Goal: Register for event/course

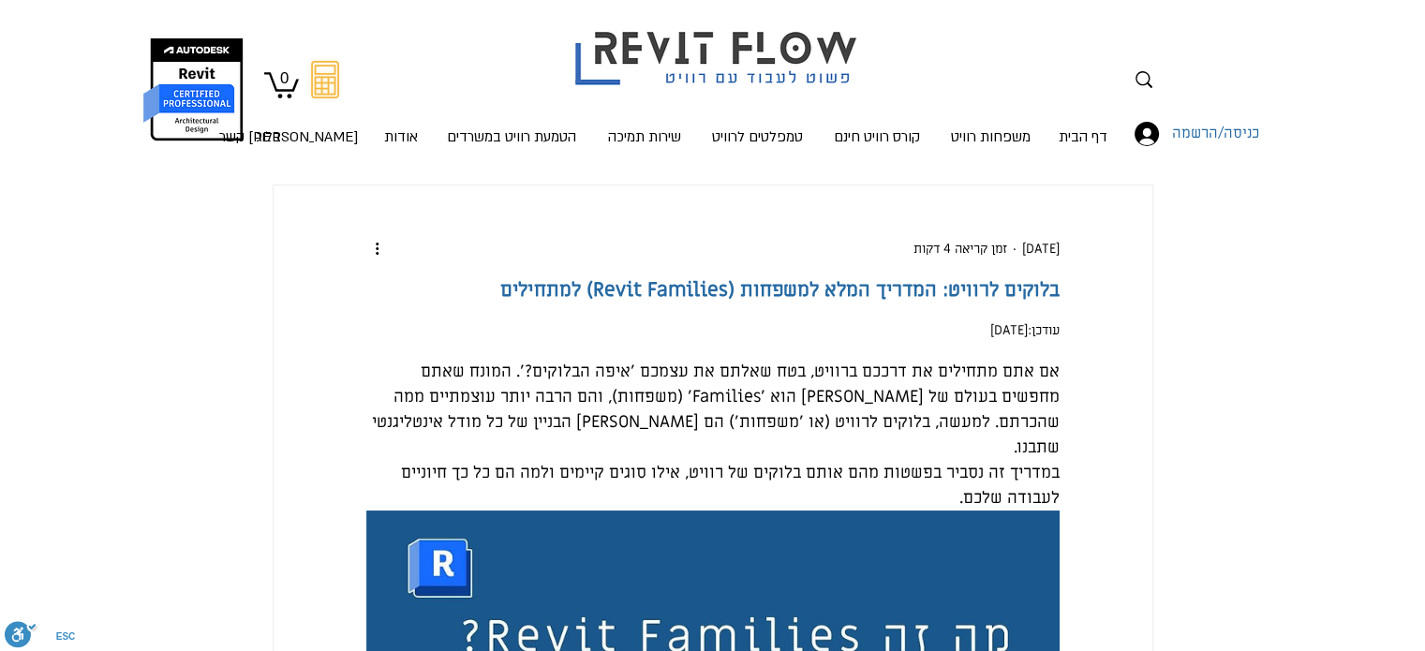
drag, startPoint x: 1063, startPoint y: 284, endPoint x: 648, endPoint y: 414, distance: 435.0
click at [652, 340] on header "בלוקים לרוויט: המדריך המלא למשפחות (Revit Families) למתחילים 12 במאי זמן קריאה …" at bounding box center [713, 289] width 879 height 102
click at [506, 304] on h1 "בלוקים לרוויט: המדריך המלא למשפחות (Revit Families) למתחילים" at bounding box center [712, 289] width 693 height 27
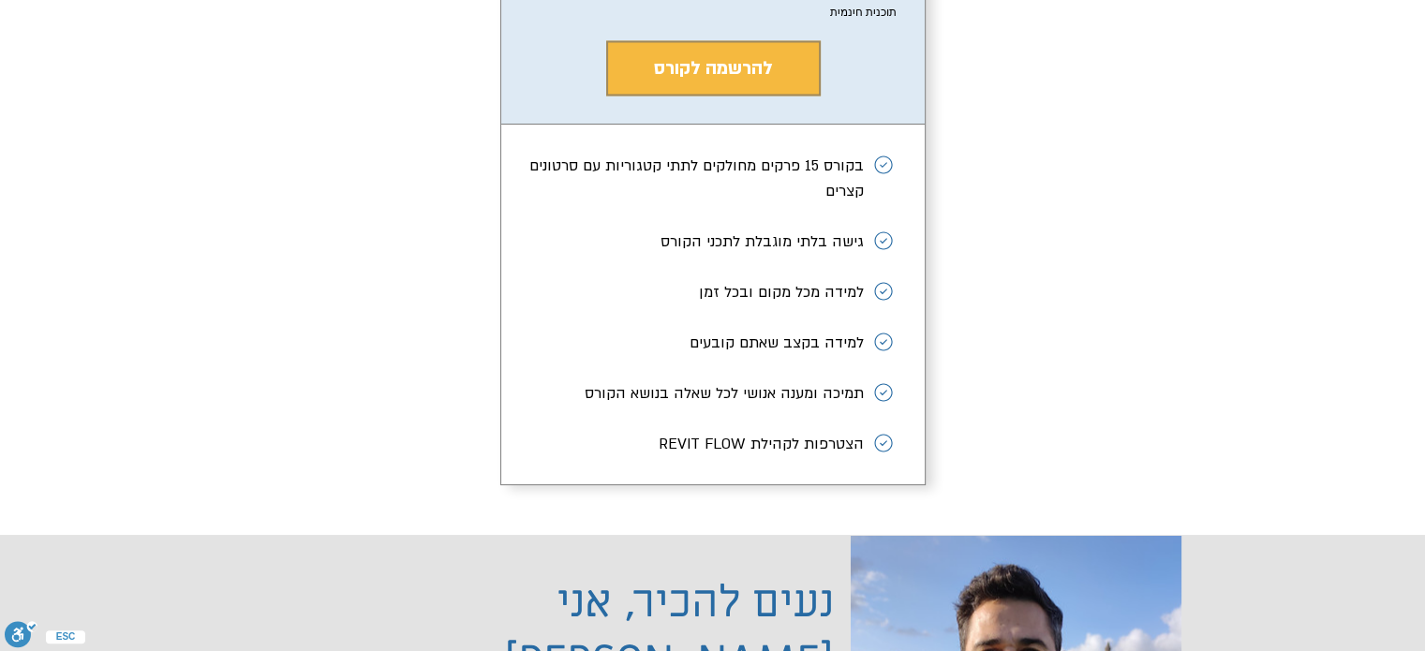
scroll to position [3466, 0]
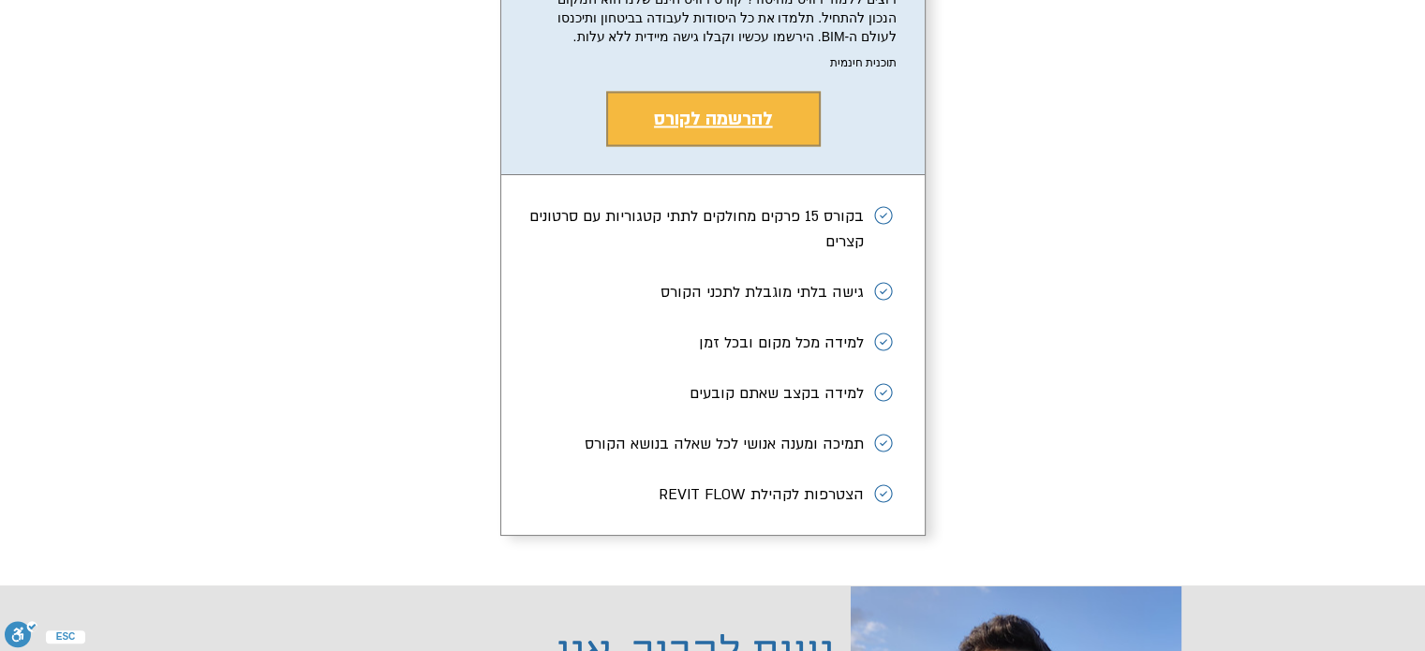
click at [697, 130] on span "להרשמה לקורס" at bounding box center [713, 118] width 119 height 24
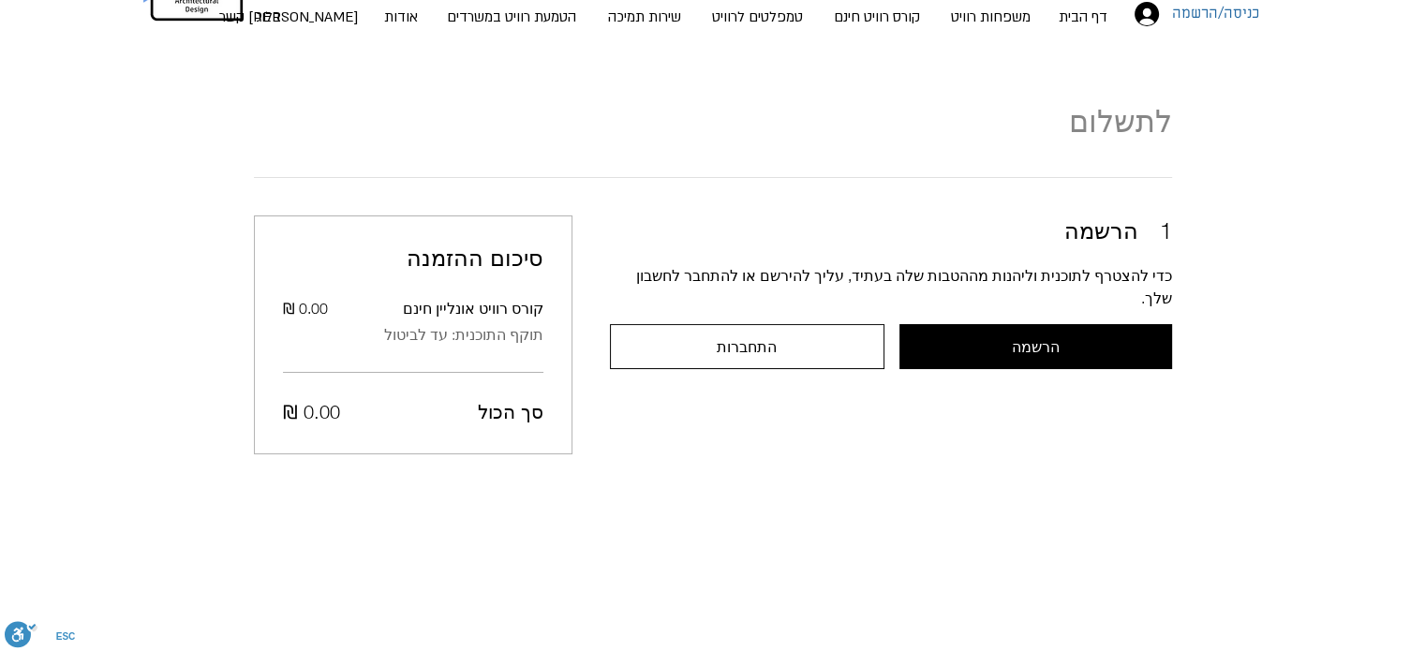
scroll to position [122, 0]
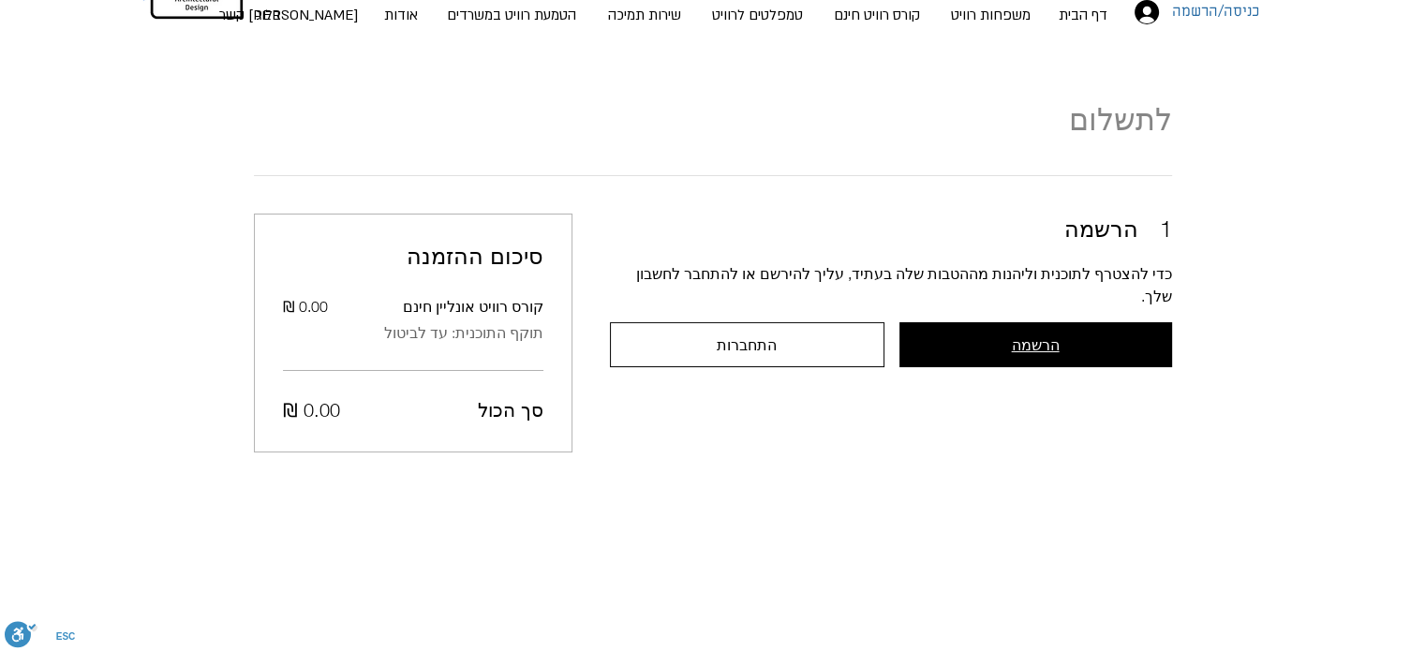
click at [938, 322] on button "הרשמה" at bounding box center [1035, 344] width 273 height 45
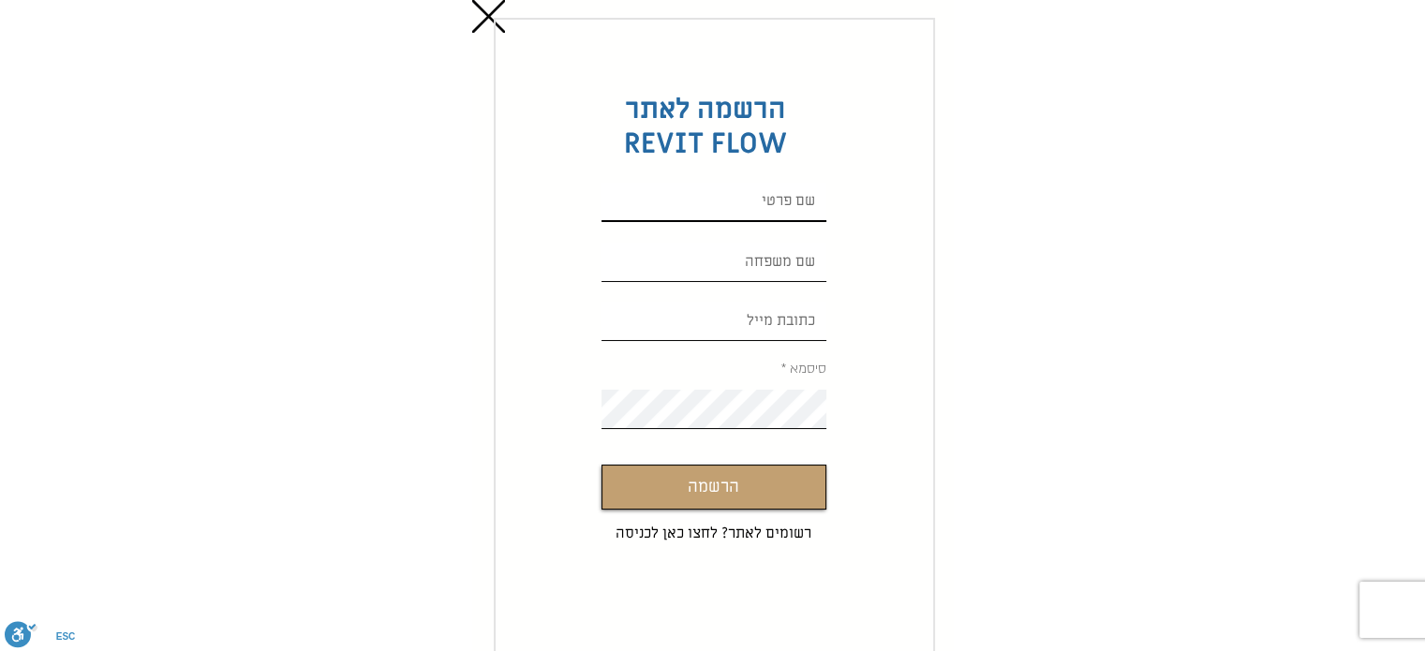
click at [750, 200] on input "Custom Signup" at bounding box center [713, 202] width 225 height 39
type input "מלכה"
type input "malish4431@gmail.com"
click at [703, 265] on input "Custom Signup" at bounding box center [713, 262] width 225 height 39
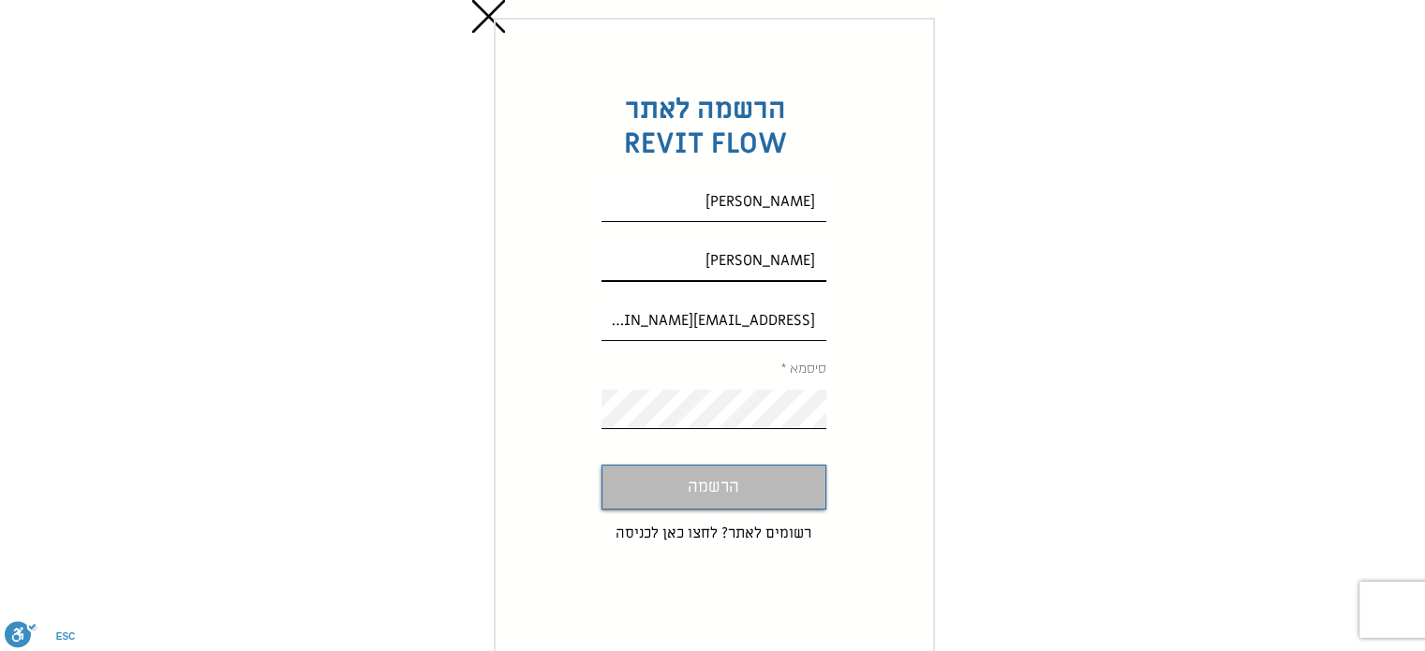
type input "שפר"
click at [695, 497] on span "הרשמה" at bounding box center [714, 487] width 52 height 27
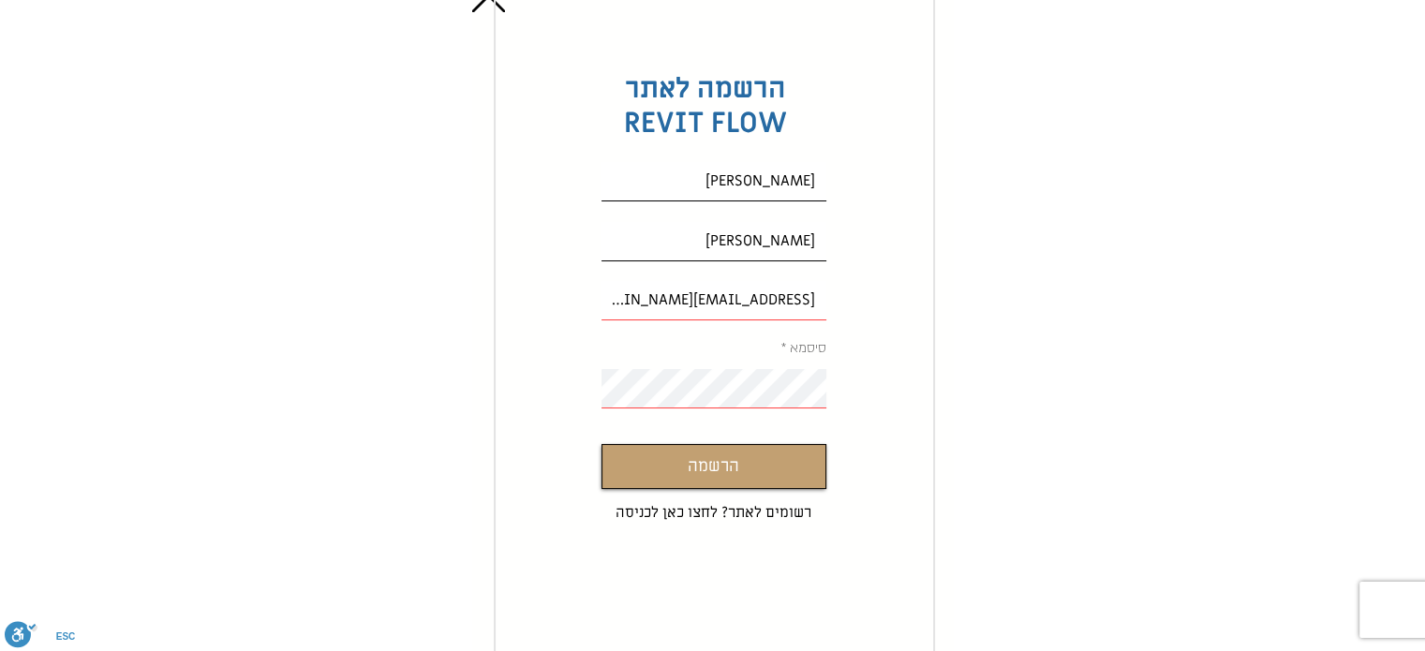
scroll to position [66, 0]
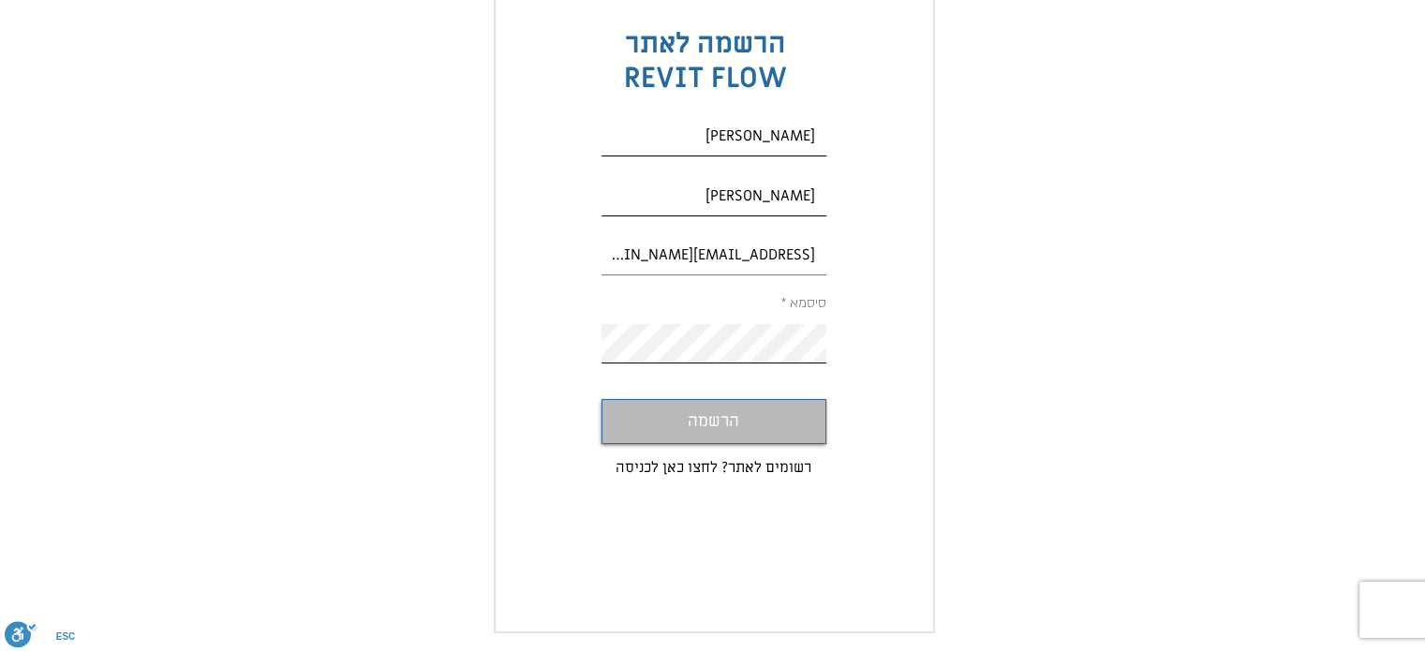
click at [740, 437] on button "הרשמה" at bounding box center [713, 421] width 225 height 45
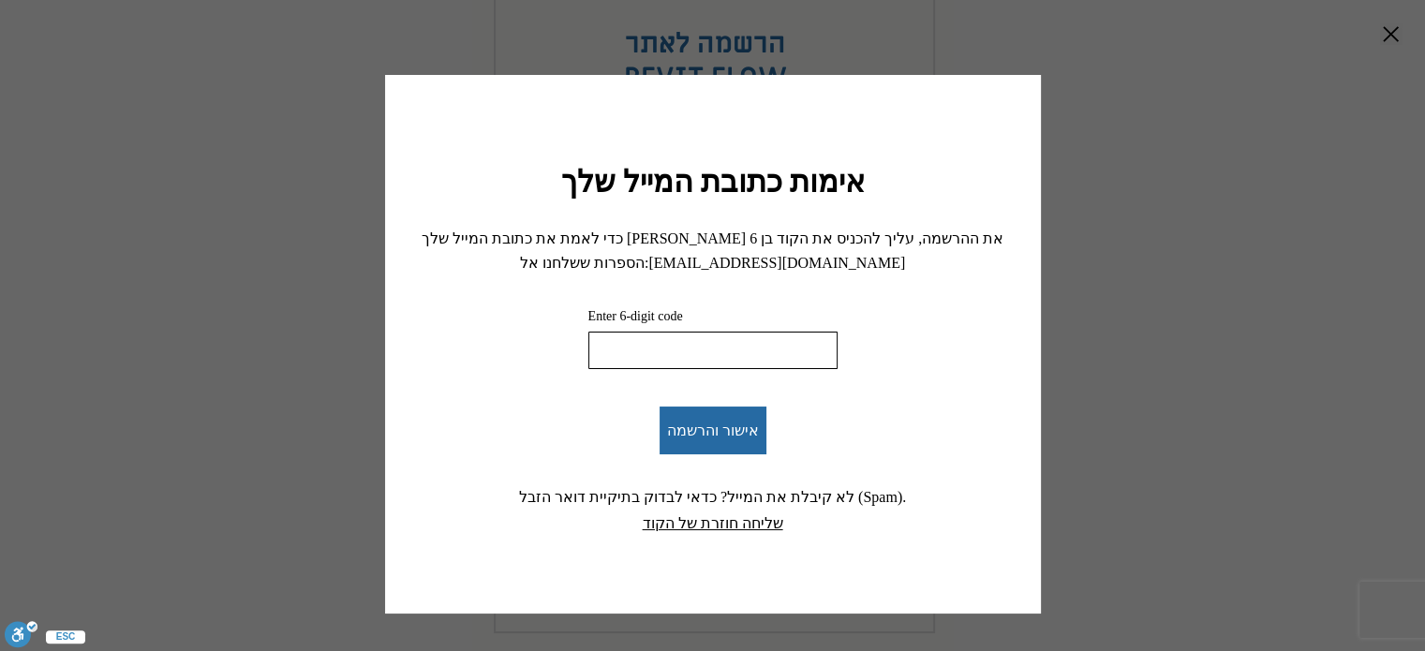
click at [645, 352] on input "Enter 6-digit code" at bounding box center [712, 350] width 249 height 37
paste input "549232"
type input "549232"
click at [703, 431] on span "אישור והרשמה" at bounding box center [713, 431] width 92 height 18
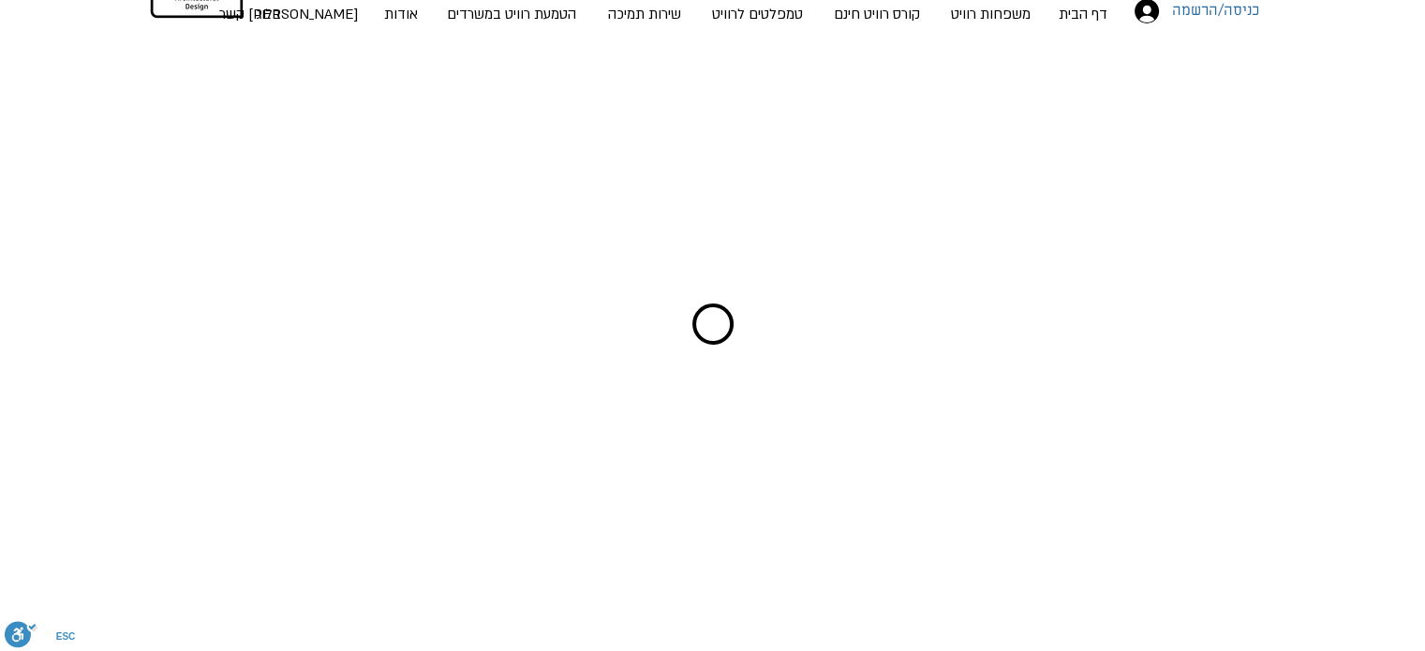
scroll to position [122, 0]
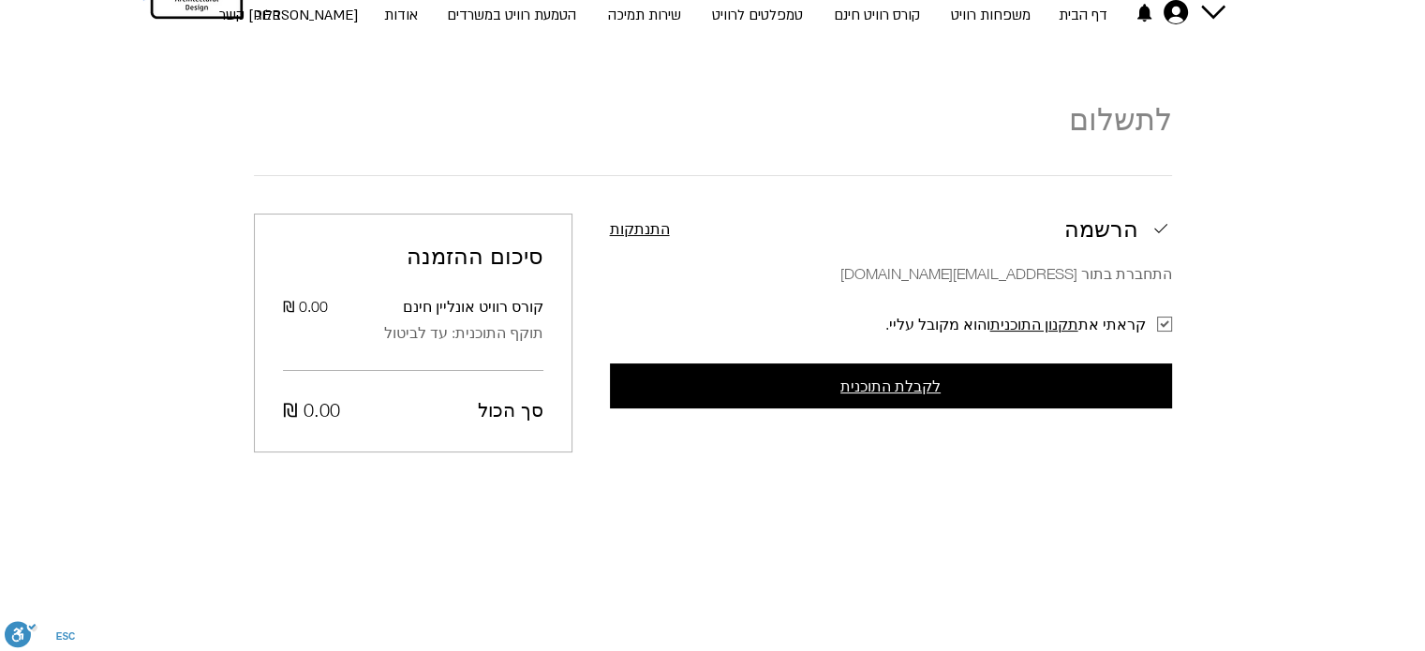
click at [792, 389] on button "לקבלת התוכנית" at bounding box center [891, 385] width 562 height 45
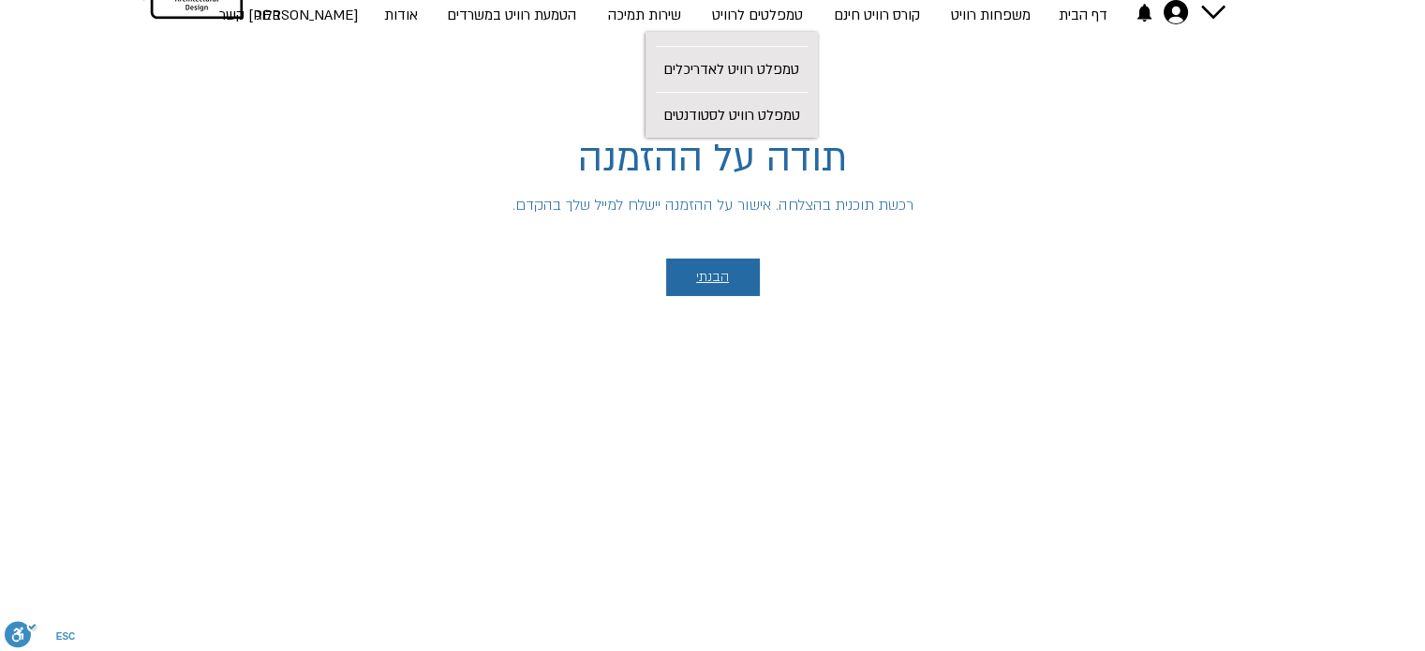
click at [734, 282] on button "הבנתי" at bounding box center [713, 277] width 94 height 37
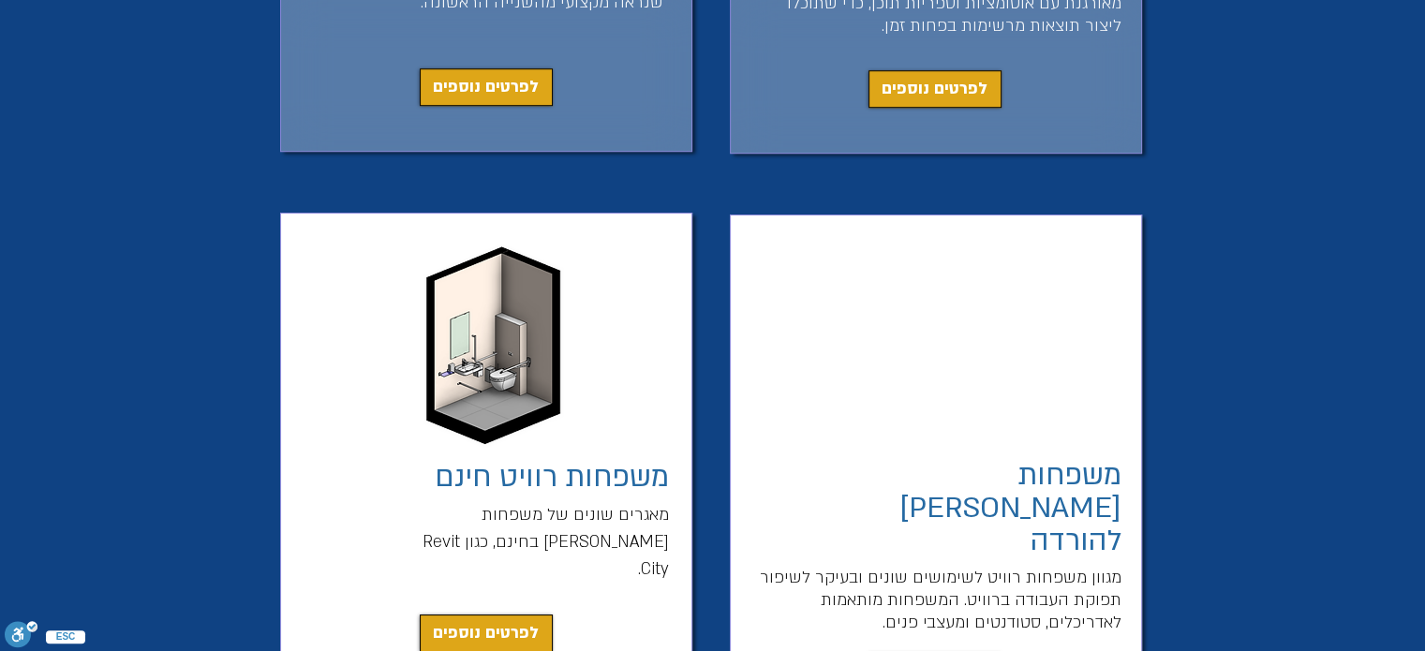
scroll to position [1499, 0]
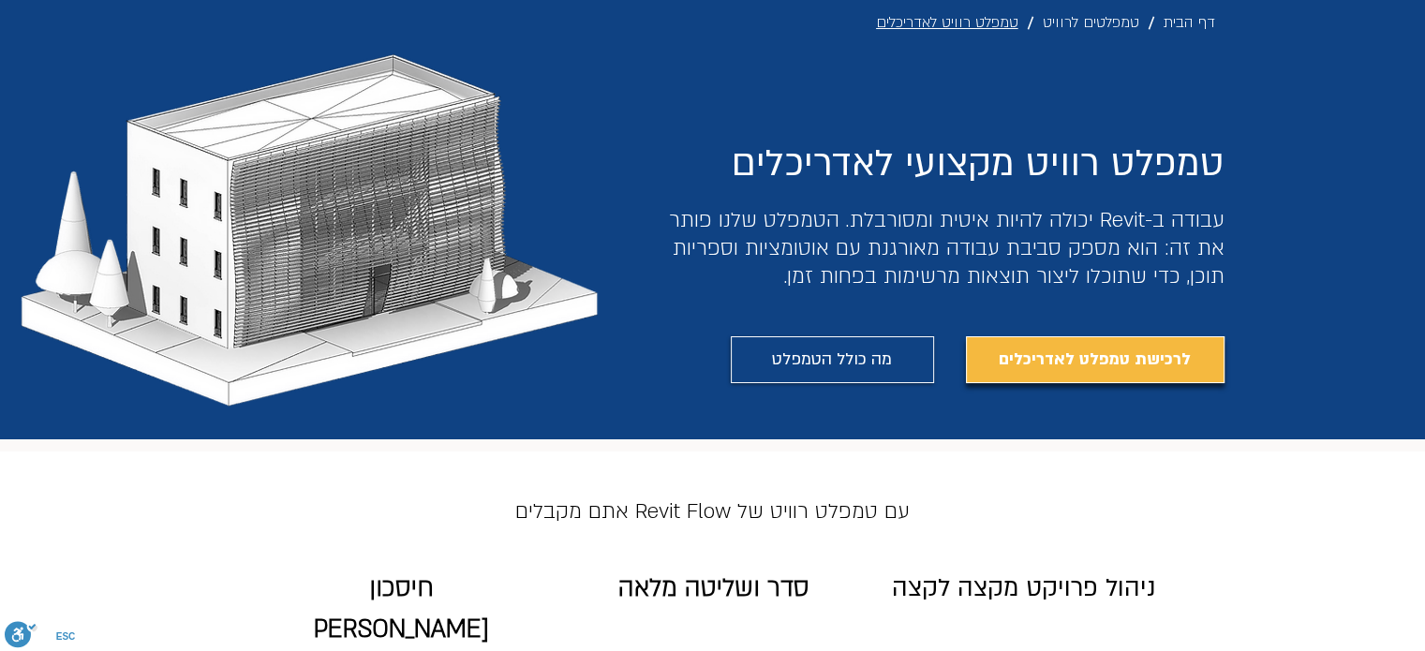
scroll to position [187, 0]
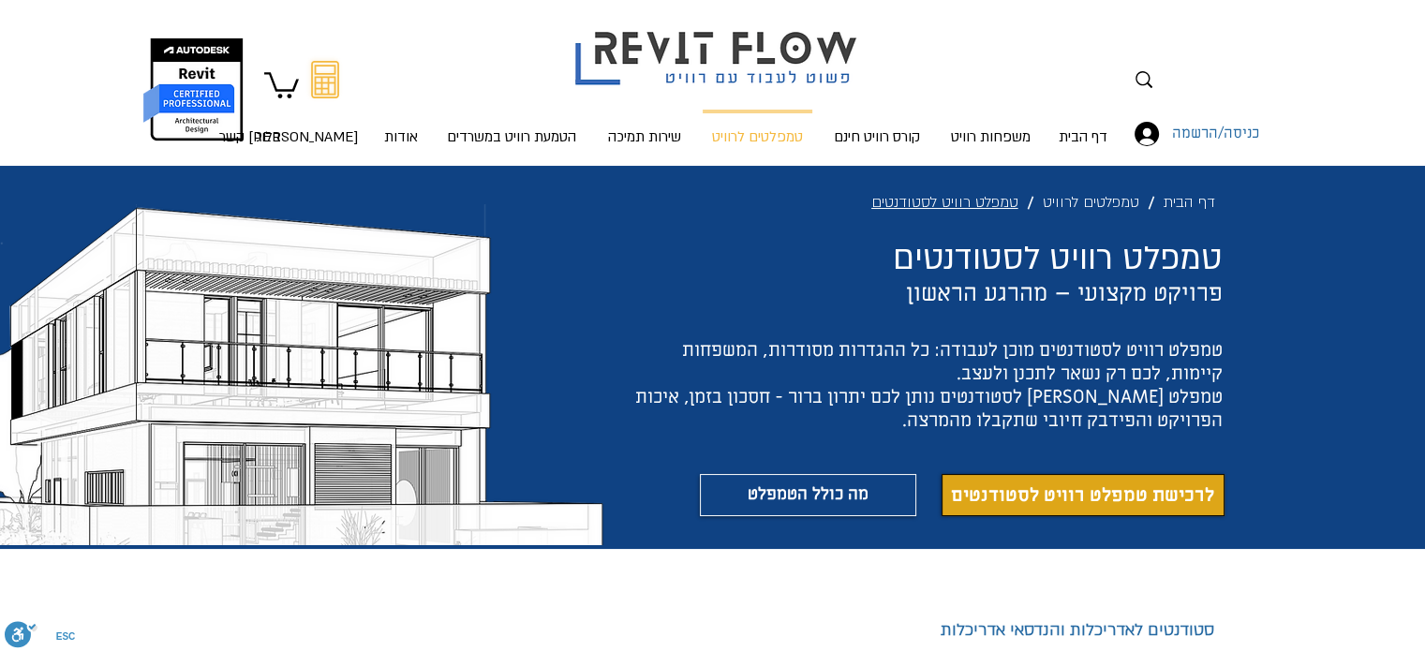
drag, startPoint x: 1018, startPoint y: 508, endPoint x: 990, endPoint y: 504, distance: 28.4
click at [1018, 508] on link "לרכישת טמפלט רוויט לסטודנטים" at bounding box center [1083, 495] width 283 height 42
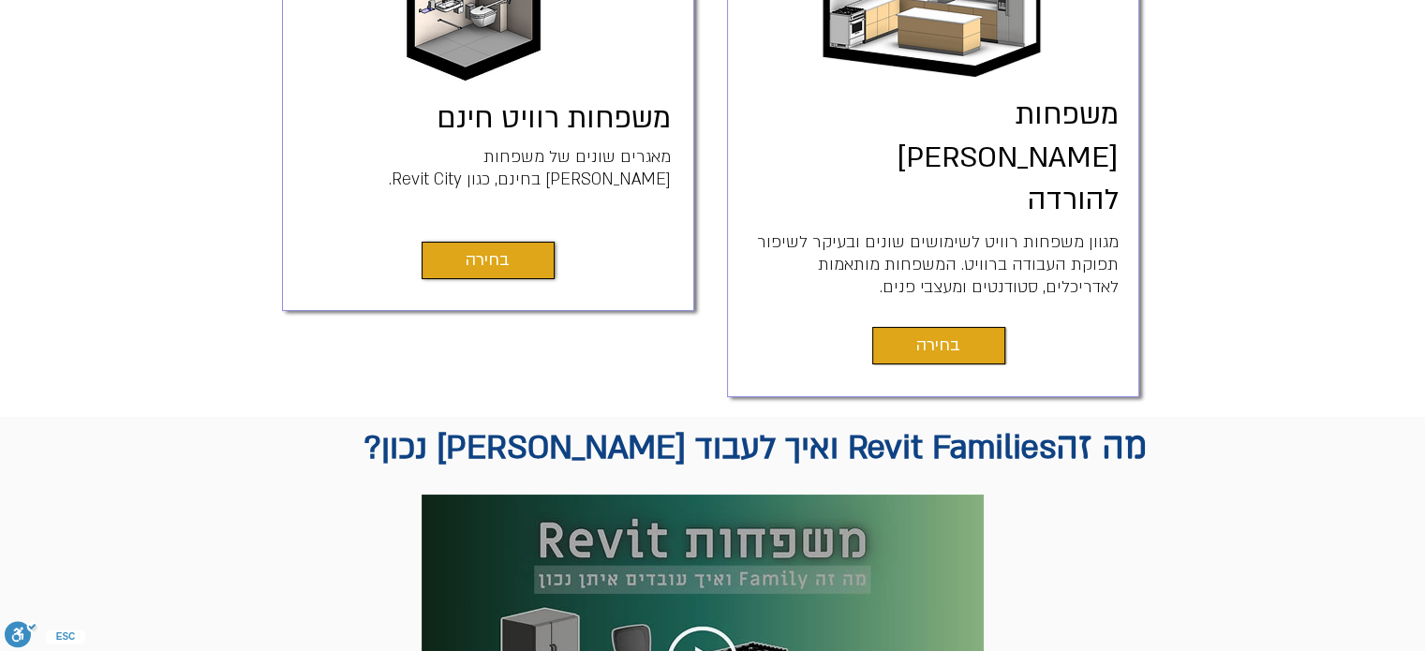
scroll to position [562, 0]
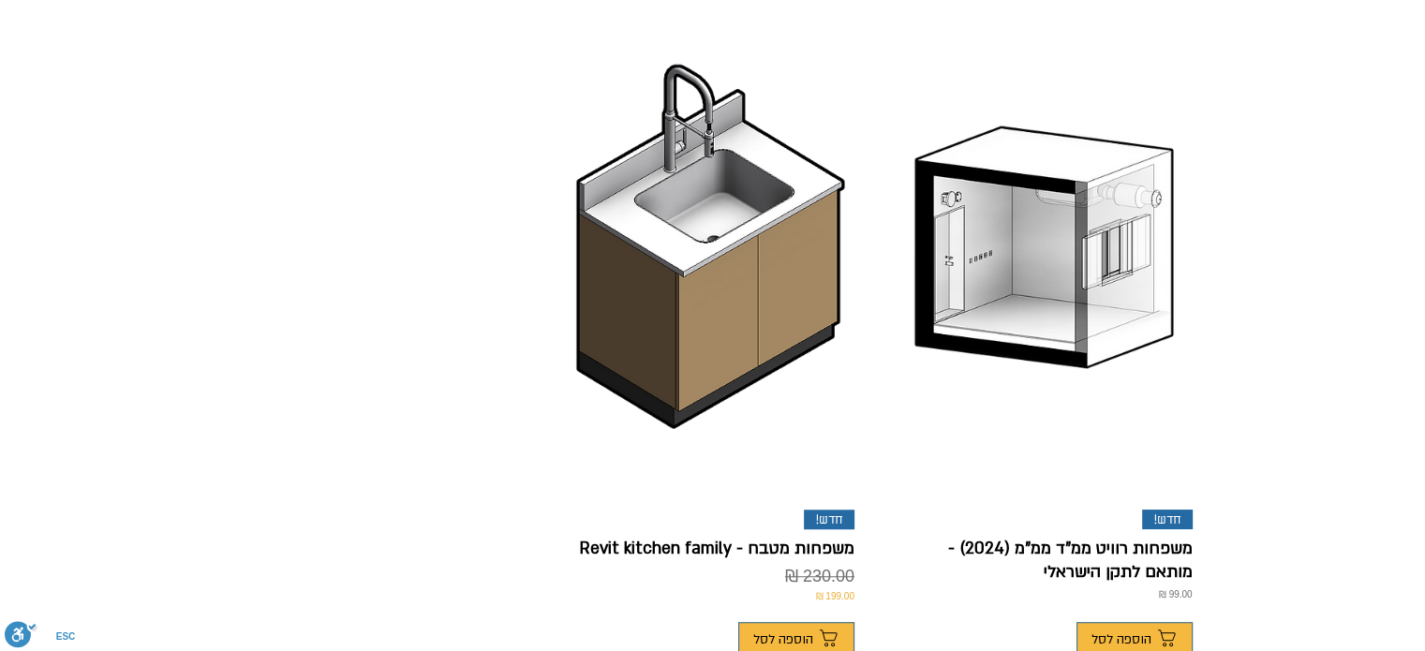
scroll to position [1218, 0]
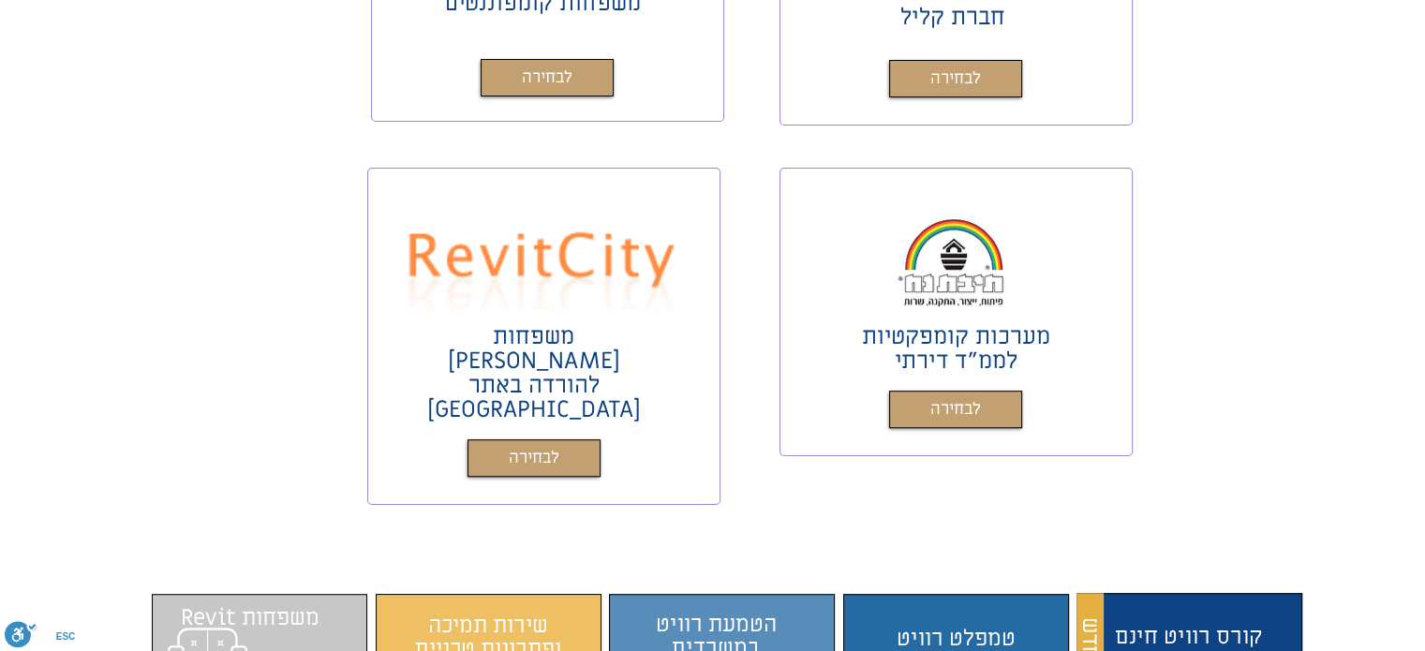
scroll to position [1031, 0]
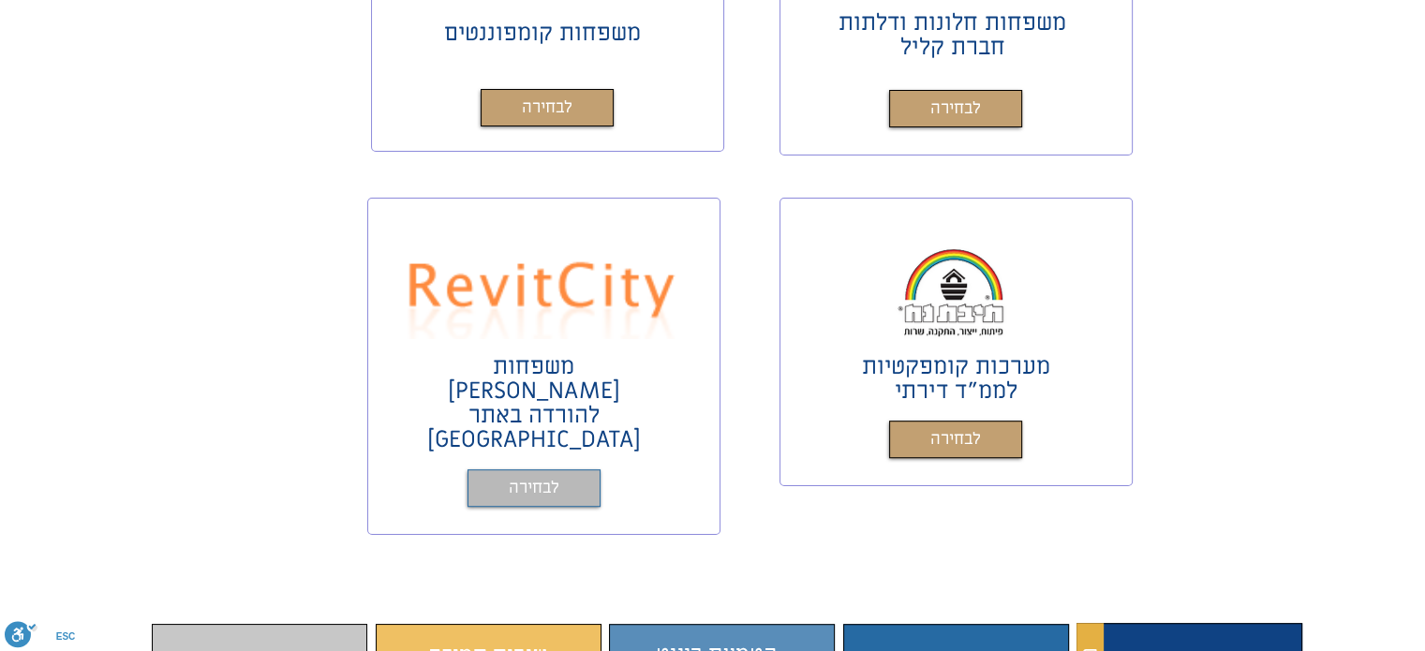
drag, startPoint x: 521, startPoint y: 452, endPoint x: 566, endPoint y: 452, distance: 45.0
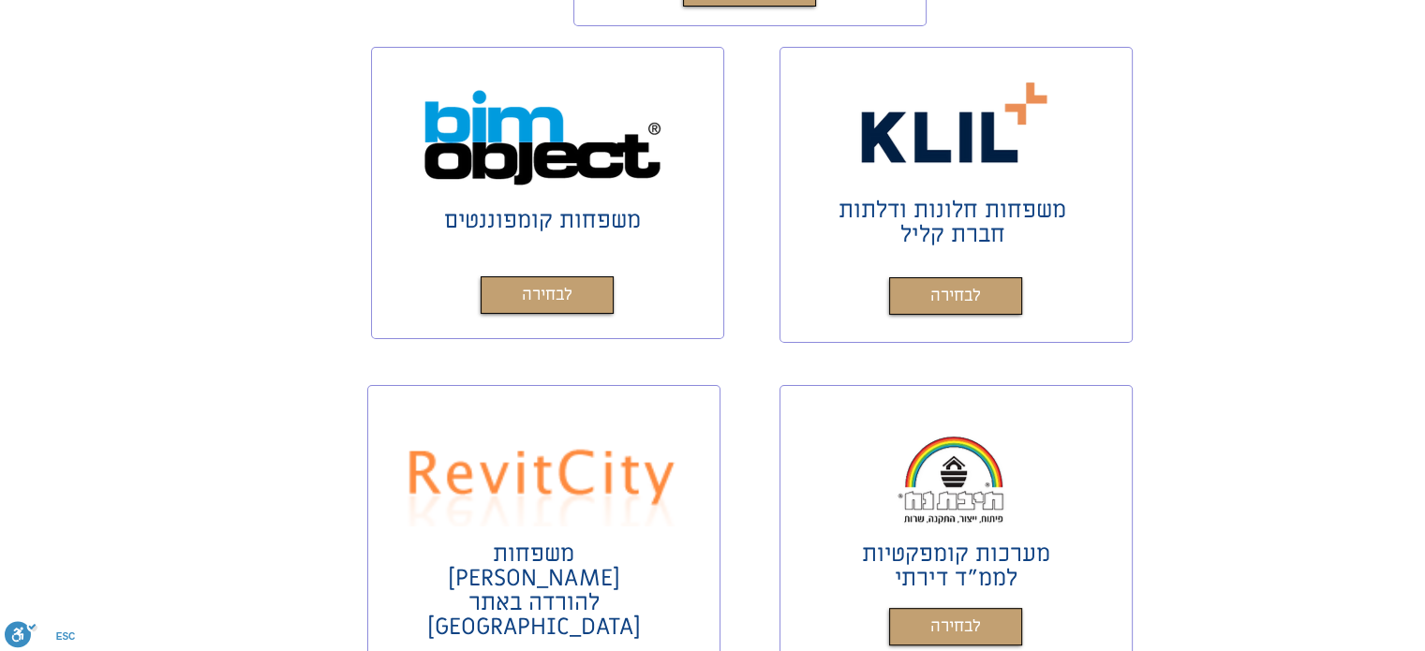
scroll to position [843, 0]
